Goal: Information Seeking & Learning: Learn about a topic

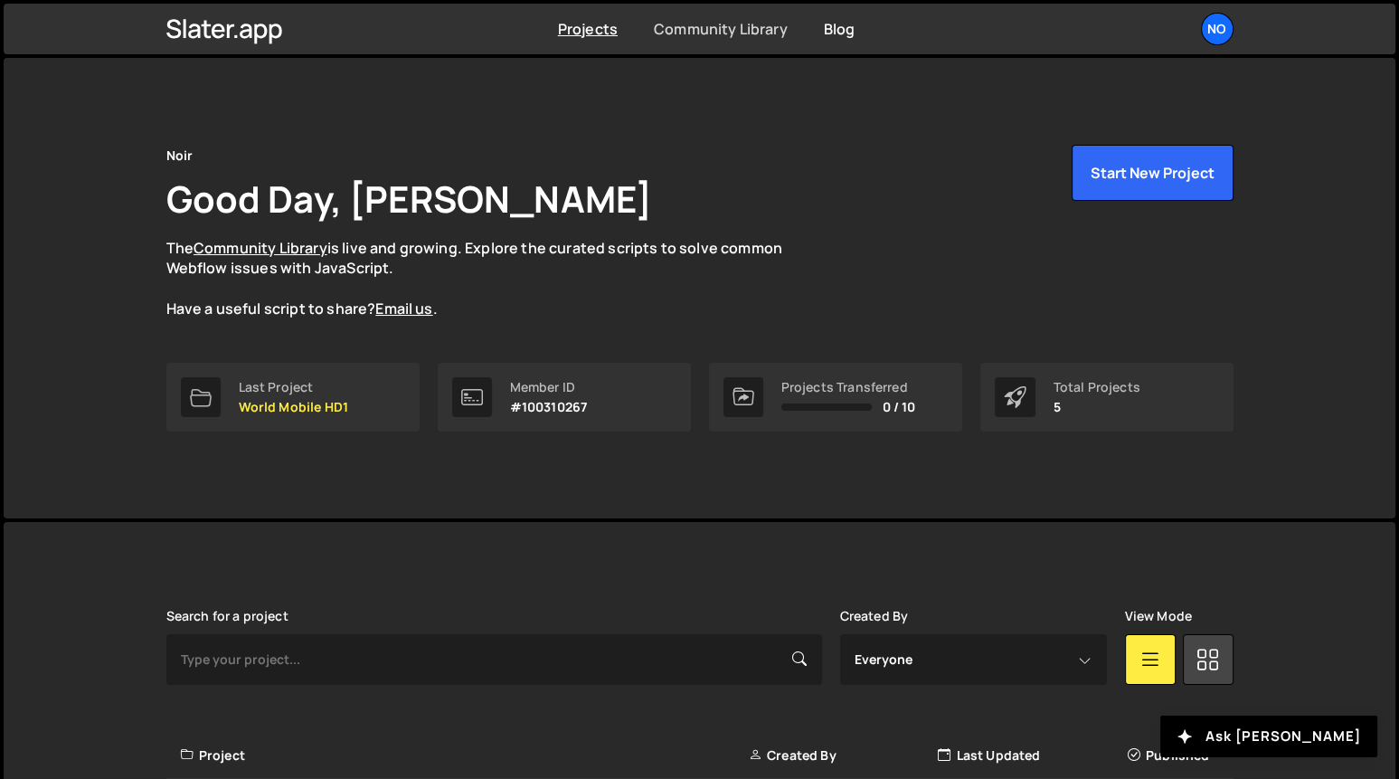
click at [748, 35] on link "Community Library" at bounding box center [721, 29] width 134 height 20
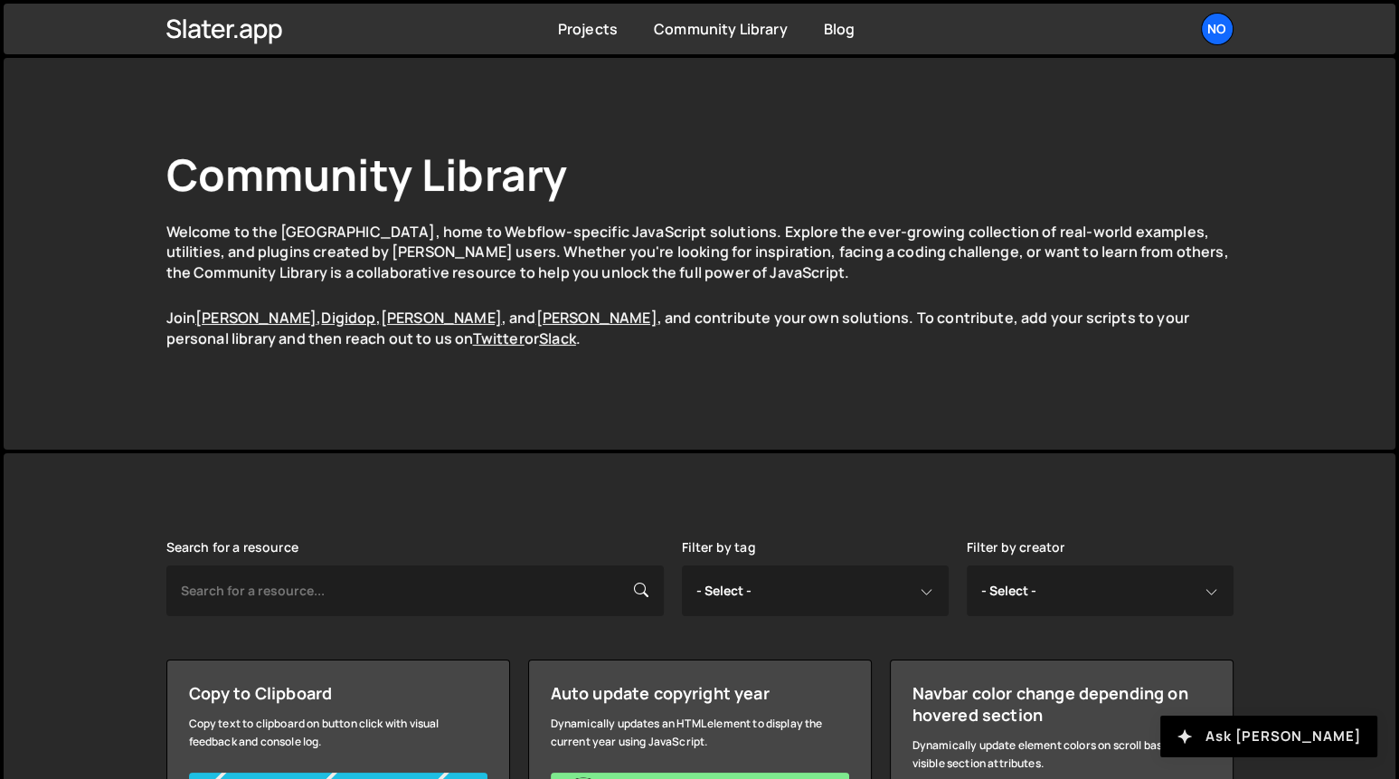
click at [1342, 736] on button "Ask [PERSON_NAME]" at bounding box center [1268, 736] width 217 height 42
click at [824, 144] on div "Community Library Welcome to the [GEOGRAPHIC_DATA], home to Webflow-specific Ja…" at bounding box center [699, 254] width 1121 height 392
click at [844, 26] on link "Blog" at bounding box center [840, 29] width 32 height 20
